Goal: Task Accomplishment & Management: Use online tool/utility

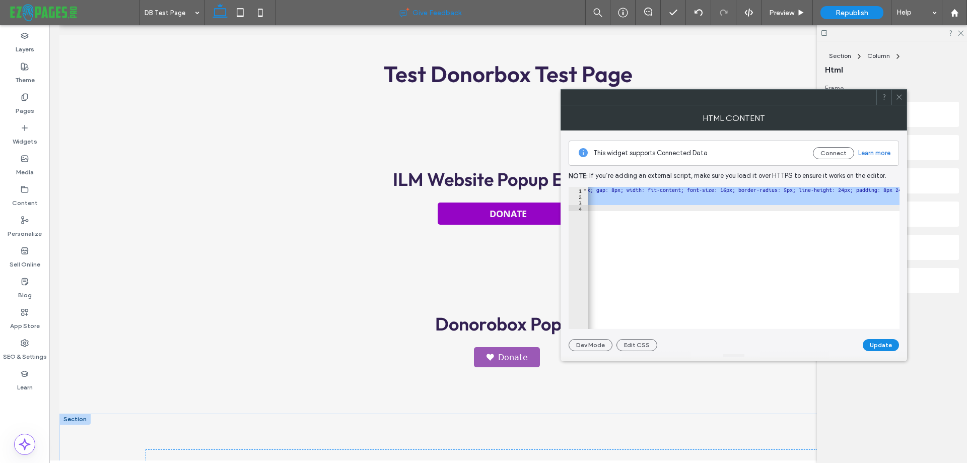
scroll to position [0, 601]
click at [14, 350] on label "SEO & Settings" at bounding box center [25, 354] width 44 height 14
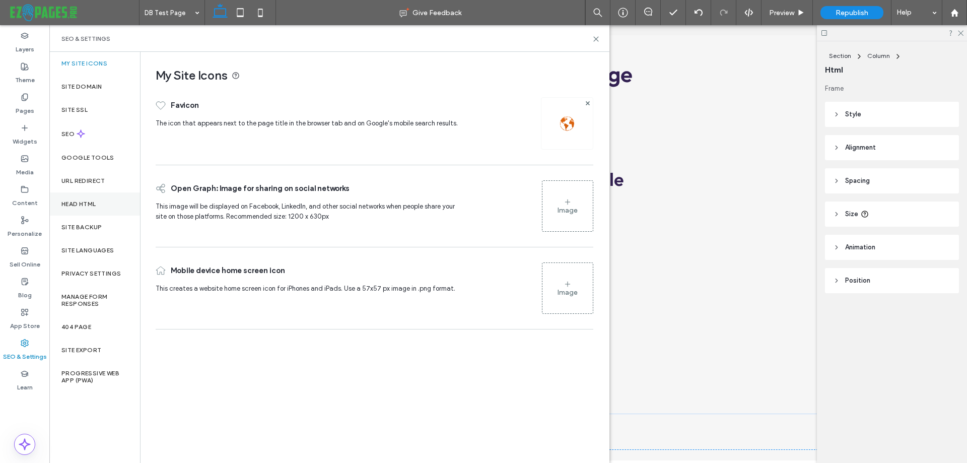
click at [108, 210] on div "Head HTML" at bounding box center [94, 203] width 91 height 23
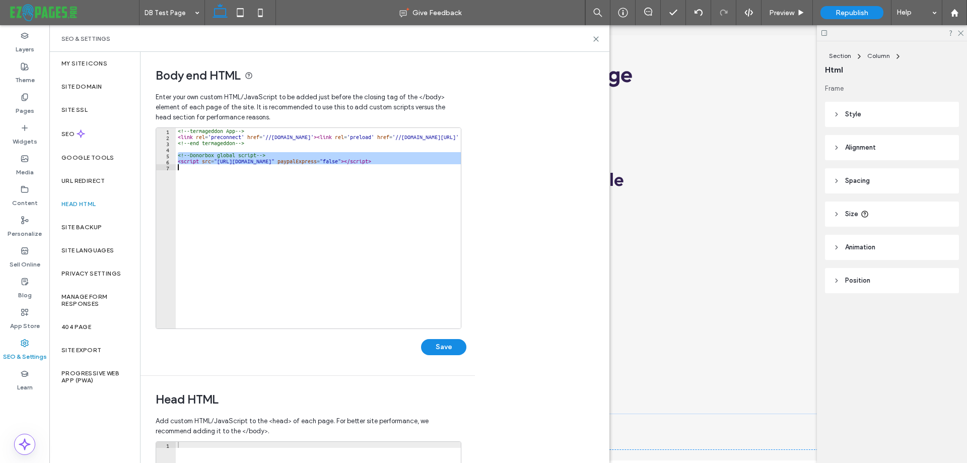
drag, startPoint x: 176, startPoint y: 153, endPoint x: 419, endPoint y: 164, distance: 243.5
click at [419, 164] on div "<!-- termageddon App --> < link rel = 'preconnect' href = '//privacy-proxy.user…" at bounding box center [976, 234] width 1600 height 213
click at [419, 164] on div "<!-- termageddon App --> < link rel = 'preconnect' href = '//privacy-proxy.user…" at bounding box center [318, 228] width 285 height 200
type textarea "**********"
drag, startPoint x: 178, startPoint y: 155, endPoint x: 407, endPoint y: 161, distance: 228.8
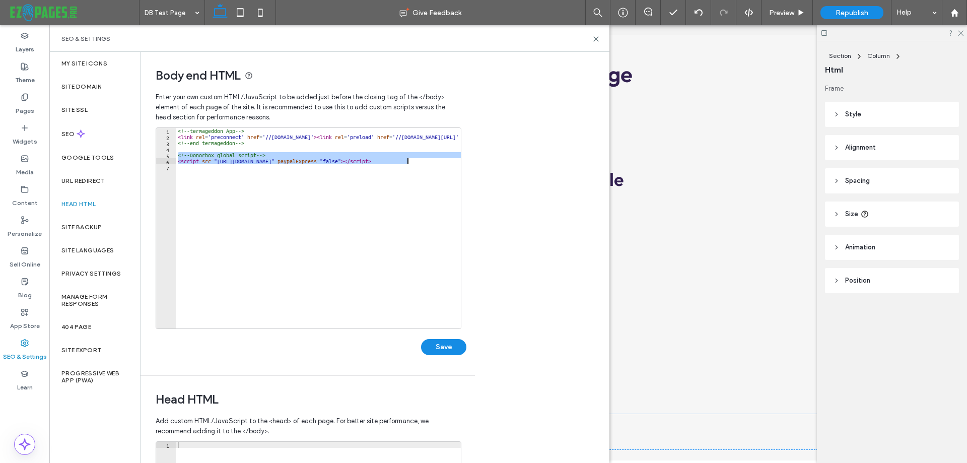
click at [407, 161] on div "<!-- termageddon App --> < link rel = 'preconnect' href = '//privacy-proxy.user…" at bounding box center [976, 230] width 1600 height 205
type textarea "**********"
paste textarea "Cursor at row 6"
click at [442, 351] on button "Save" at bounding box center [443, 347] width 45 height 16
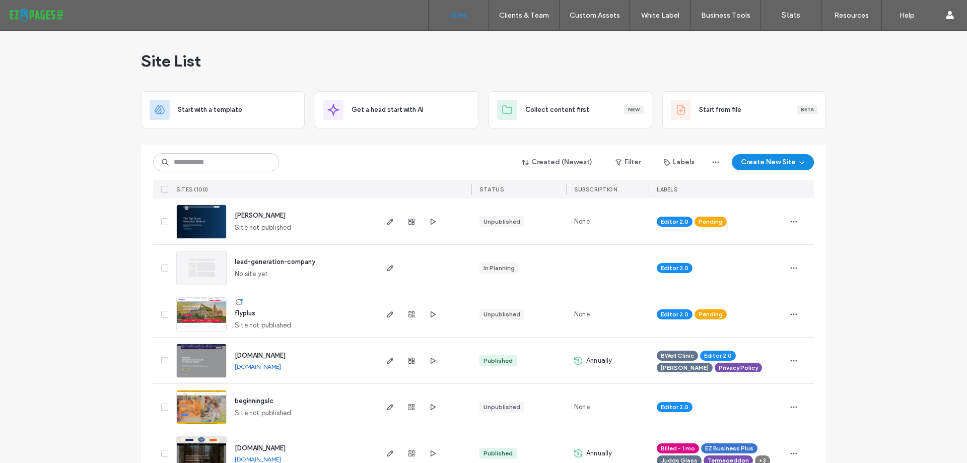
scroll to position [151, 0]
